Goal: Task Accomplishment & Management: Complete application form

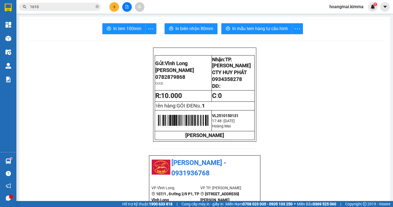
click at [114, 6] on icon "plus" at bounding box center [114, 6] width 0 height 3
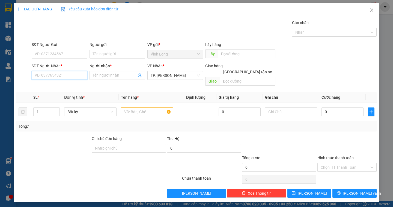
click at [62, 77] on input "SĐT Người Nhận *" at bounding box center [60, 75] width 56 height 9
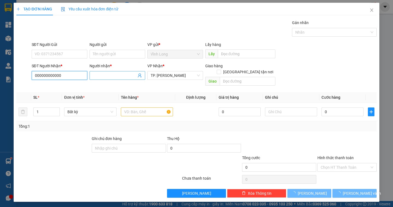
type input "000000000000"
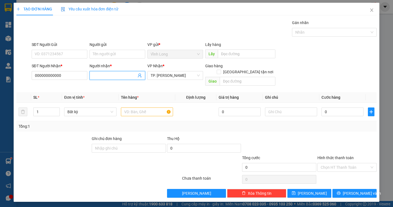
click at [105, 76] on input "Người nhận *" at bounding box center [115, 75] width 44 height 6
click at [103, 75] on input "SÂM TẠM" at bounding box center [115, 75] width 44 height 6
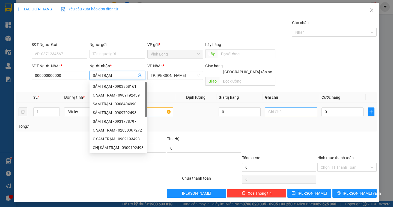
type input "SÂM TRẠM"
click at [268, 107] on input "text" at bounding box center [291, 111] width 52 height 9
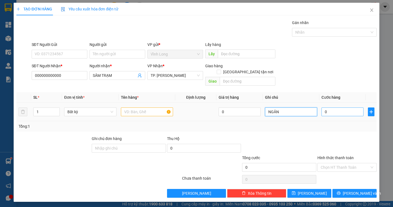
type input "NGÂN"
click at [339, 108] on input "0" at bounding box center [343, 111] width 42 height 9
type input "2"
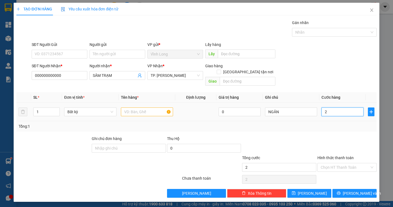
type input "21"
type input "210"
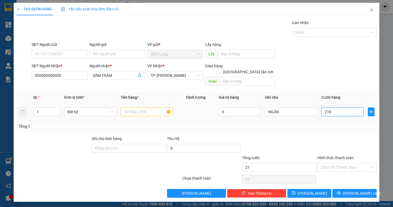
type input "210"
type input "210.000"
click at [282, 107] on input "NGÂN" at bounding box center [291, 111] width 52 height 9
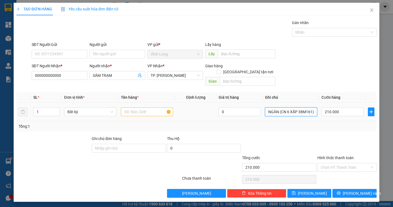
type input "NGÂN (CN 6 XẤP 38M161)"
click at [147, 107] on input "text" at bounding box center [147, 111] width 52 height 9
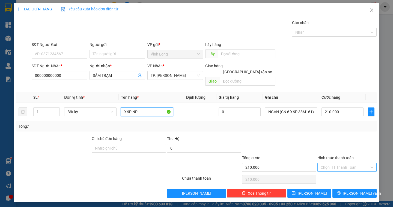
type input "XẤP NP"
click at [326, 163] on input "Hình thức thanh toán" at bounding box center [345, 167] width 49 height 8
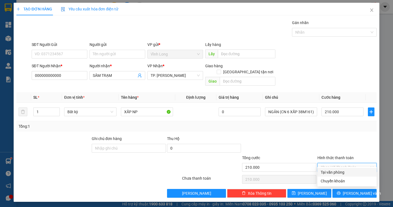
click at [329, 172] on div "Tại văn phòng" at bounding box center [347, 172] width 53 height 6
type input "0"
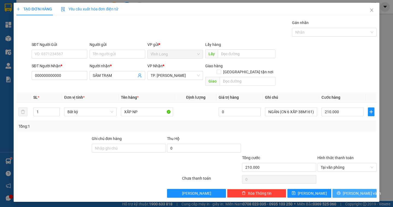
click at [341, 191] on icon "printer" at bounding box center [339, 193] width 4 height 4
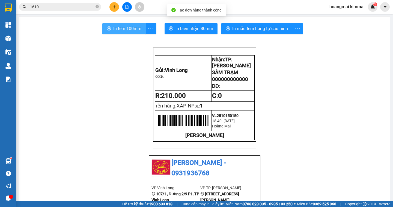
click at [134, 29] on span "In tem 100mm" at bounding box center [127, 28] width 28 height 7
